Goal: Find specific page/section: Find specific page/section

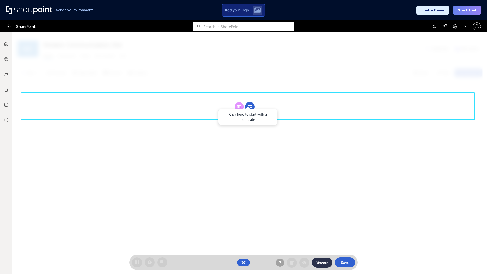
click at [250, 107] on circle at bounding box center [250, 107] width 10 height 10
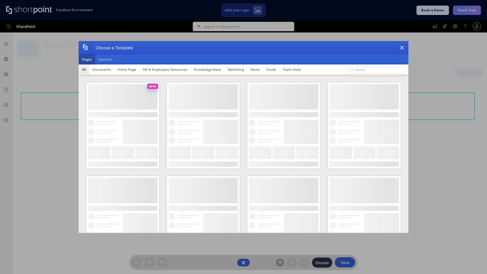
click at [87, 59] on button "Pages" at bounding box center [87, 59] width 17 height 10
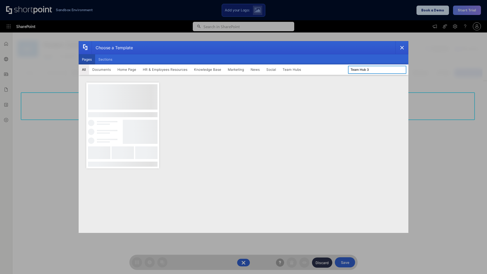
type input "Team Hub 3"
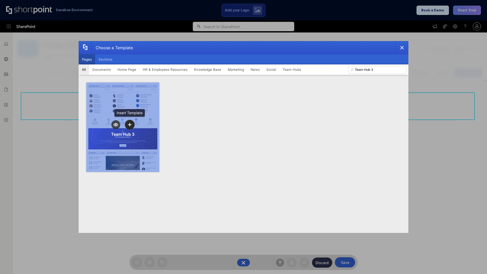
click at [130, 125] on icon "template selector" at bounding box center [130, 125] width 4 height 4
